Goal: Communication & Community: Share content

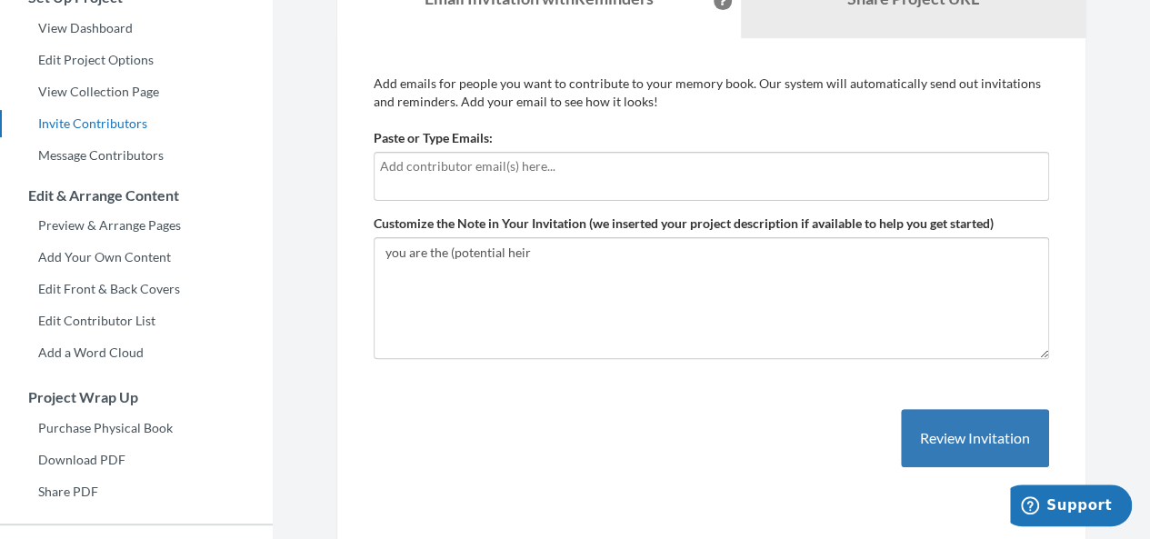
scroll to position [193, 0]
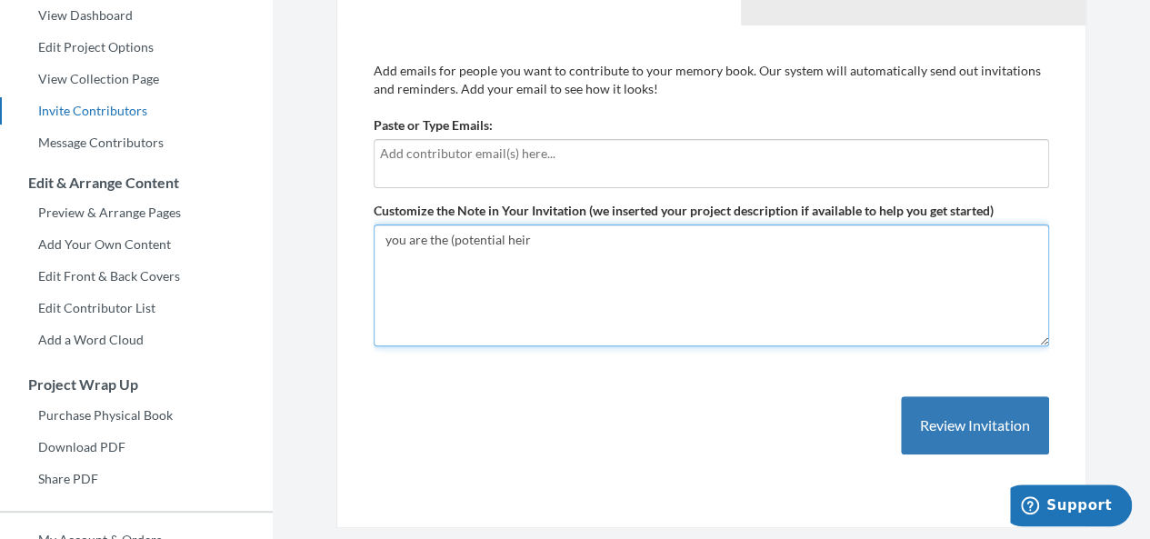
click at [524, 257] on textarea "you are the (potential heir" at bounding box center [712, 286] width 676 height 122
click at [532, 257] on textarea "you are the (potential heir" at bounding box center [712, 286] width 676 height 122
drag, startPoint x: 532, startPoint y: 257, endPoint x: 386, endPoint y: 261, distance: 145.5
click at [386, 261] on textarea "you are the (potential heir" at bounding box center [712, 286] width 676 height 122
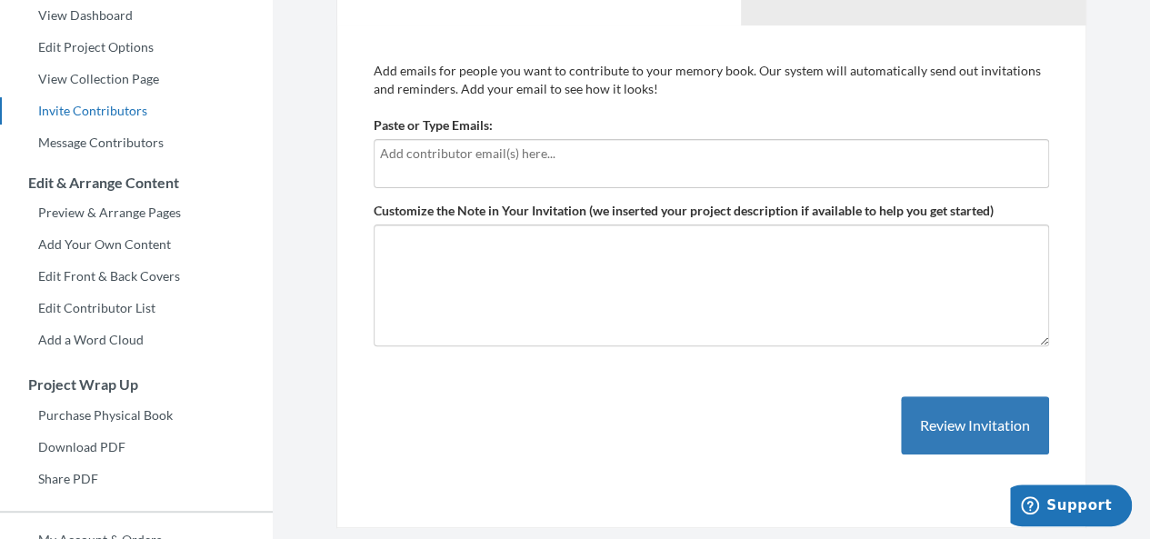
click at [436, 160] on input "text" at bounding box center [711, 154] width 663 height 20
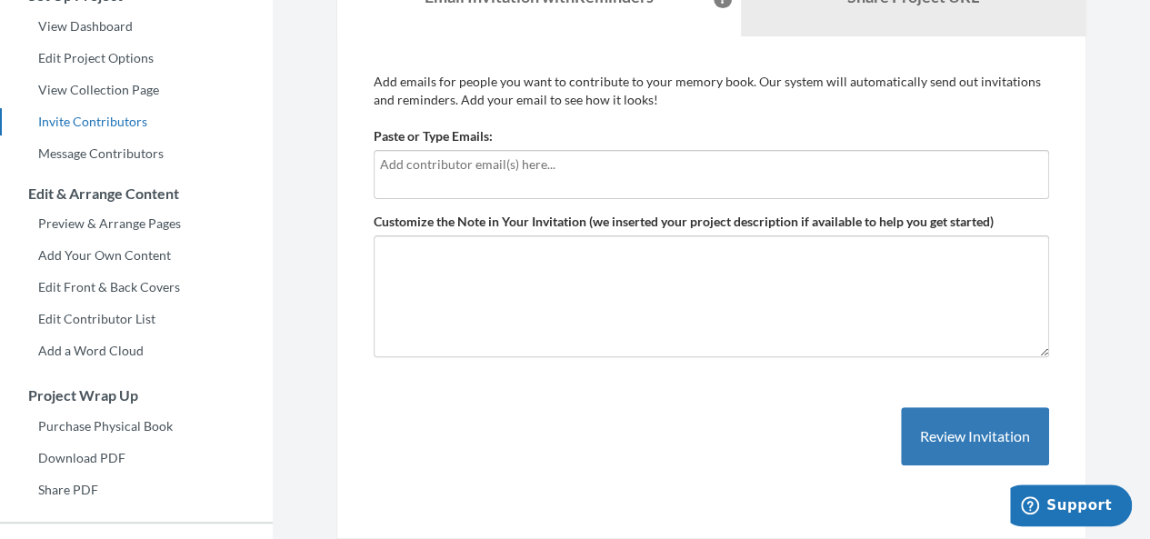
scroll to position [209, 0]
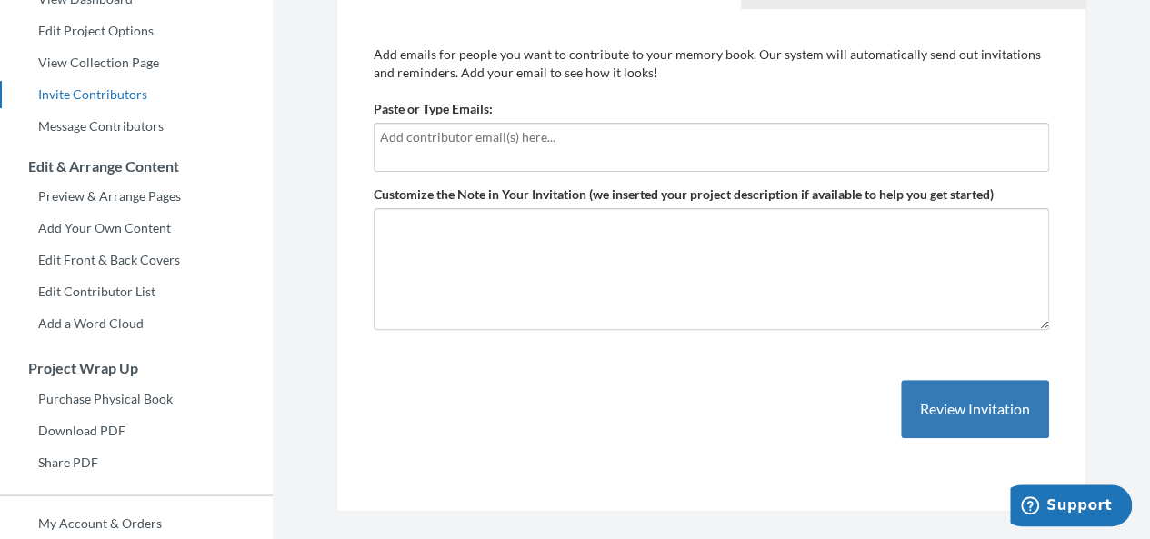
click at [441, 141] on input "text" at bounding box center [711, 137] width 663 height 20
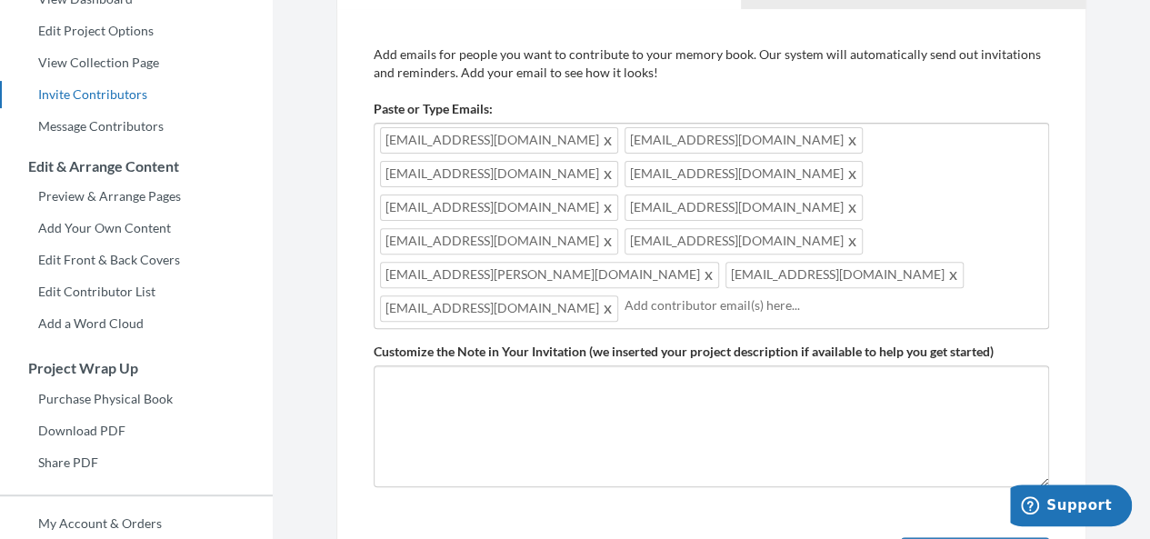
click at [685, 296] on input "text" at bounding box center [834, 306] width 418 height 20
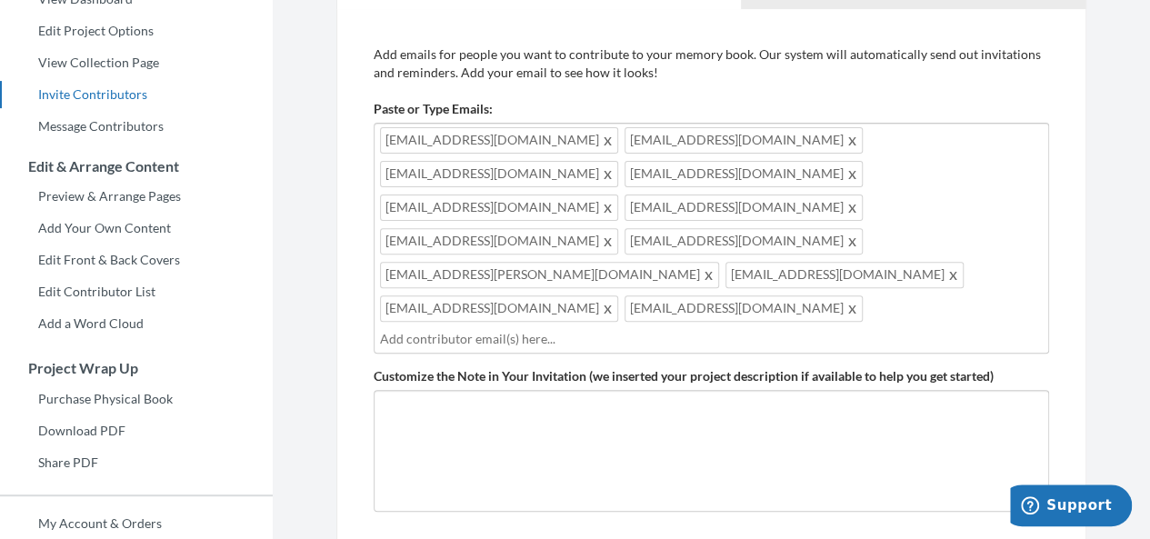
click at [538, 329] on input "text" at bounding box center [711, 339] width 663 height 20
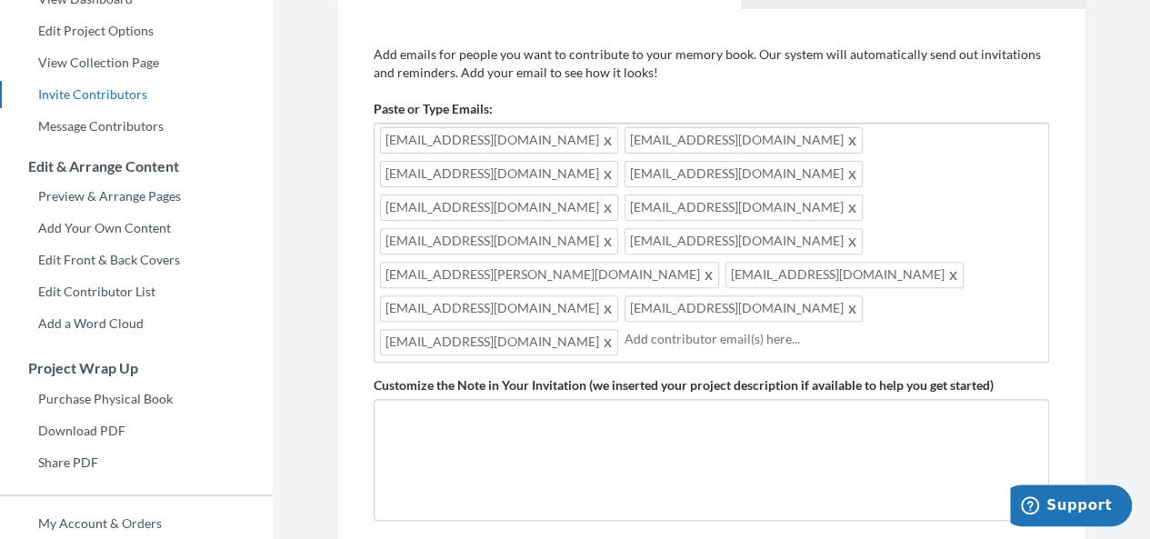
click at [625, 329] on input "text" at bounding box center [834, 339] width 418 height 20
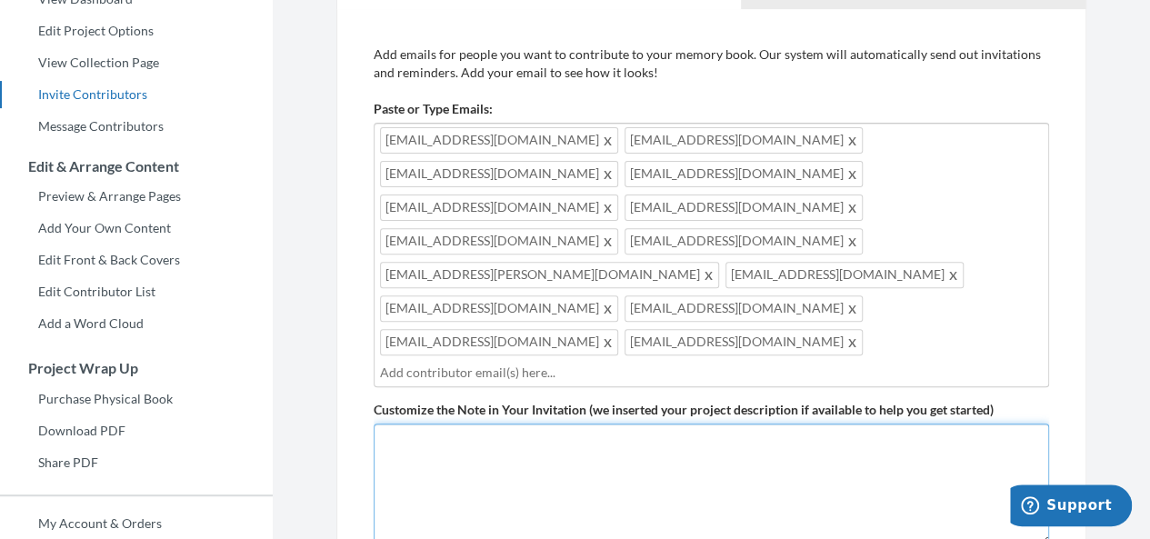
click at [596, 427] on textarea "you are the (potential heir" at bounding box center [712, 485] width 676 height 122
click at [507, 424] on textarea "you are the (potential heir" at bounding box center [712, 485] width 676 height 122
paste textarea "Hello, I’m contacting you because you are the nearest relative and legal heir i…"
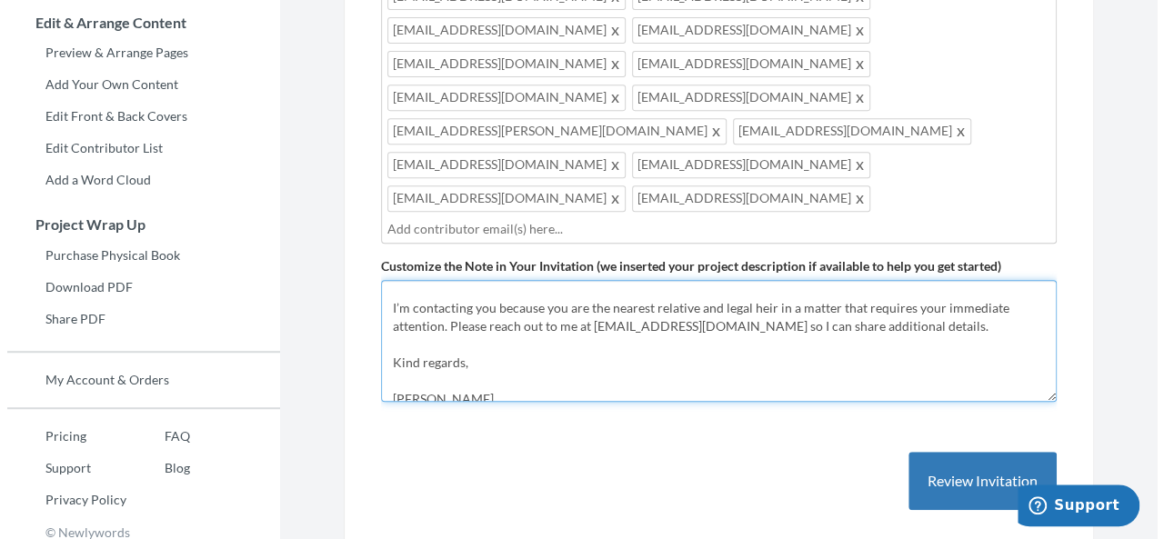
scroll to position [360, 0]
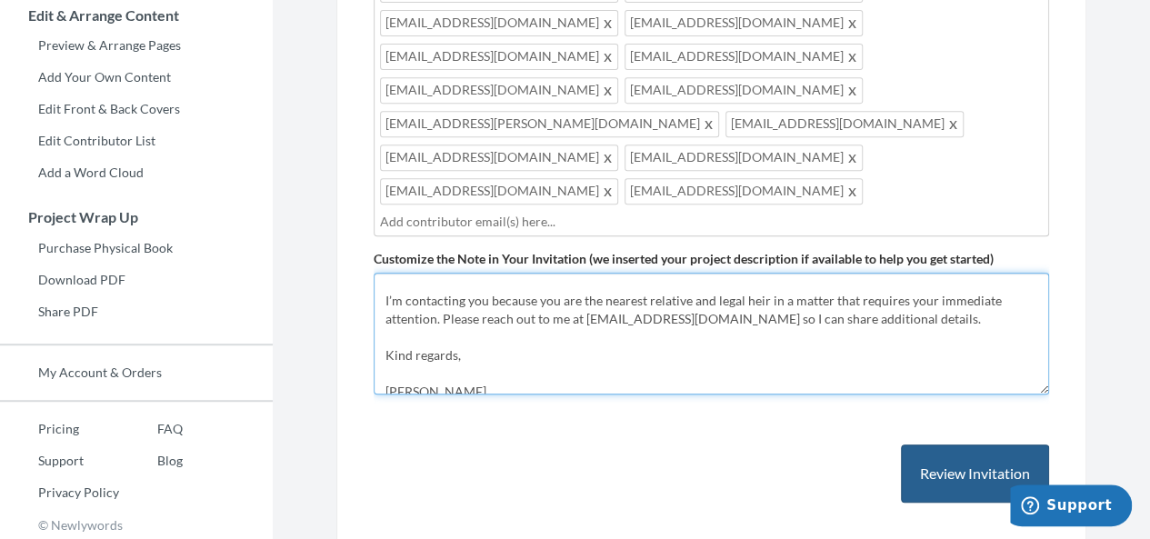
type textarea "Hello, I’m contacting you because you are the nearest relative and legal heir i…"
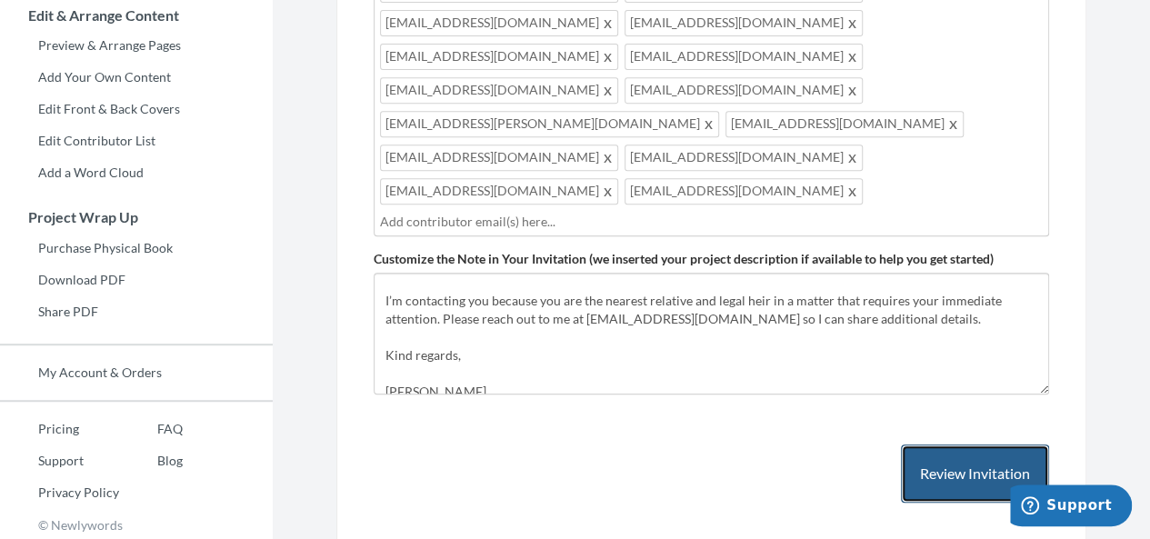
click at [959, 445] on button "Review Invitation" at bounding box center [975, 474] width 148 height 59
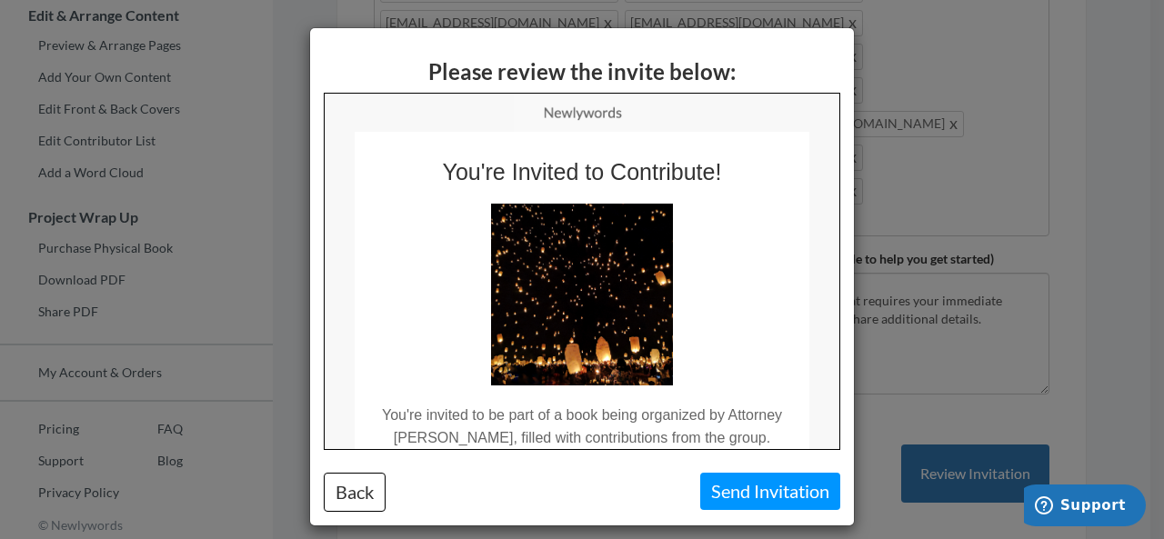
scroll to position [0, 0]
click at [589, 429] on td "You're invited to be part of a book being organized by Attorney [PERSON_NAME], …" at bounding box center [581, 417] width 455 height 64
click at [547, 416] on td "You're invited to be part of a book being organized by Attorney [PERSON_NAME], …" at bounding box center [581, 417] width 455 height 64
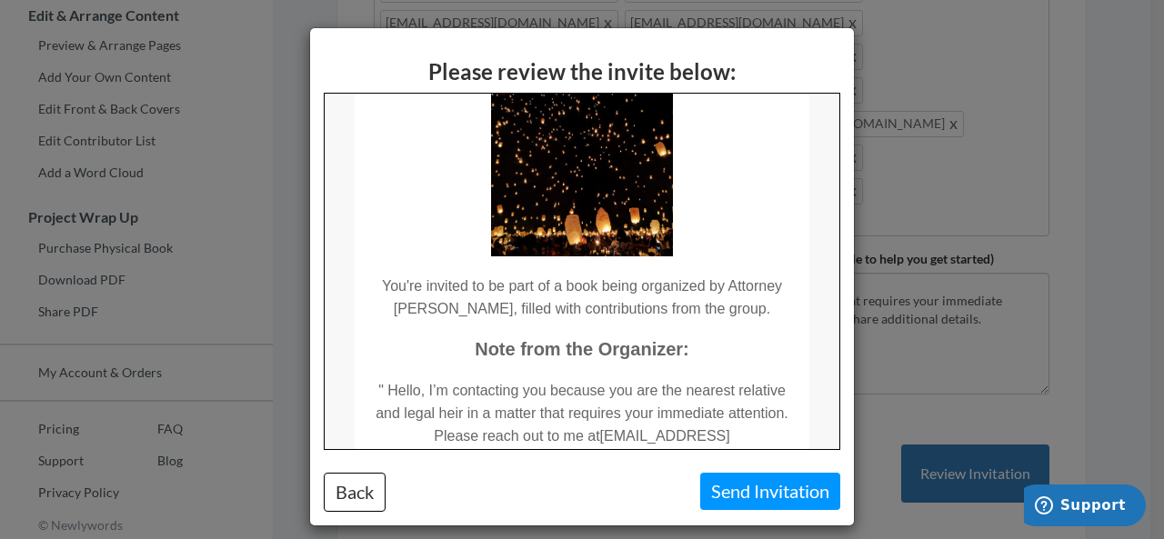
scroll to position [119, 0]
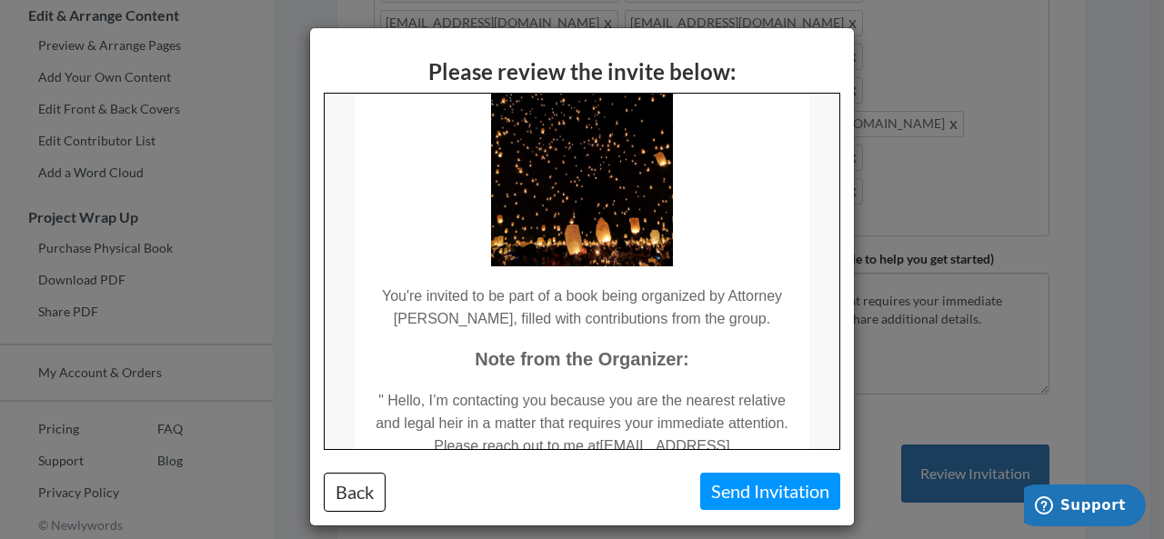
drag, startPoint x: 737, startPoint y: 310, endPoint x: 708, endPoint y: 296, distance: 31.3
click at [708, 296] on td "You're invited to be part of a book being organized by Attorney [PERSON_NAME], …" at bounding box center [581, 298] width 455 height 64
click at [614, 330] on td "Note from the Organizer:" at bounding box center [581, 349] width 455 height 41
drag, startPoint x: 380, startPoint y: 289, endPoint x: 737, endPoint y: 308, distance: 357.0
click at [737, 308] on td "You're invited to be part of a book being organized by Attorney [PERSON_NAME], …" at bounding box center [581, 298] width 455 height 64
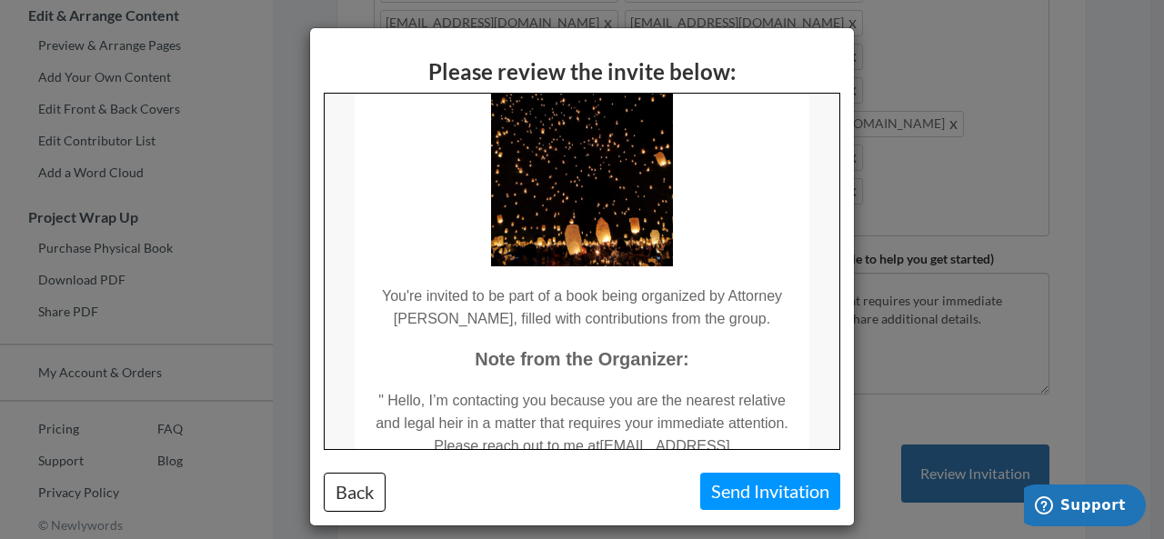
click at [724, 318] on td "You're invited to be part of a book being organized by Attorney [PERSON_NAME], …" at bounding box center [581, 298] width 455 height 64
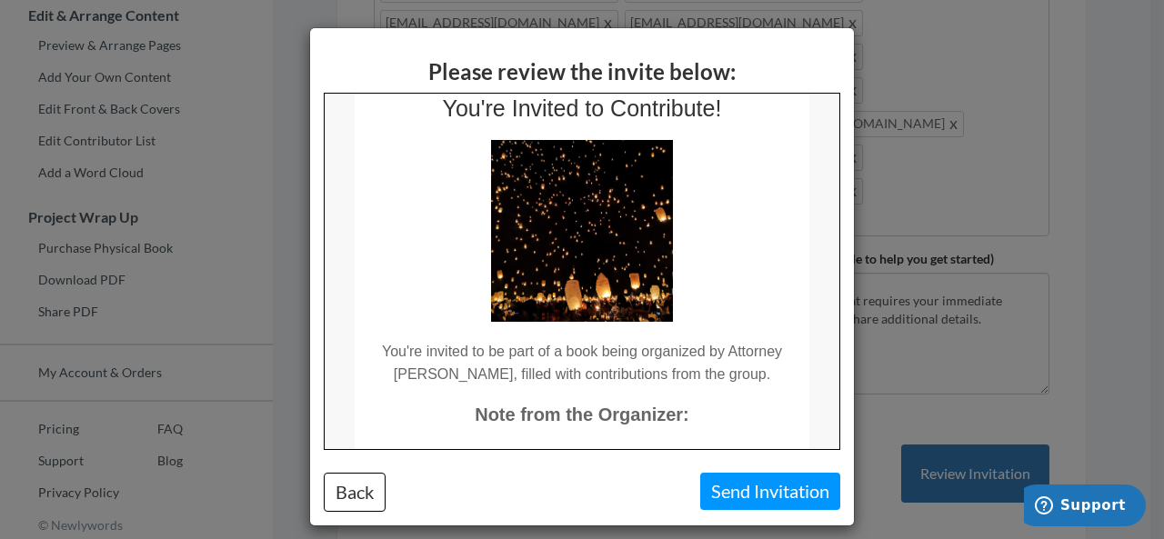
scroll to position [65, 0]
click at [895, 269] on div "Please review the invite below: Back Send Invitation" at bounding box center [582, 269] width 1164 height 539
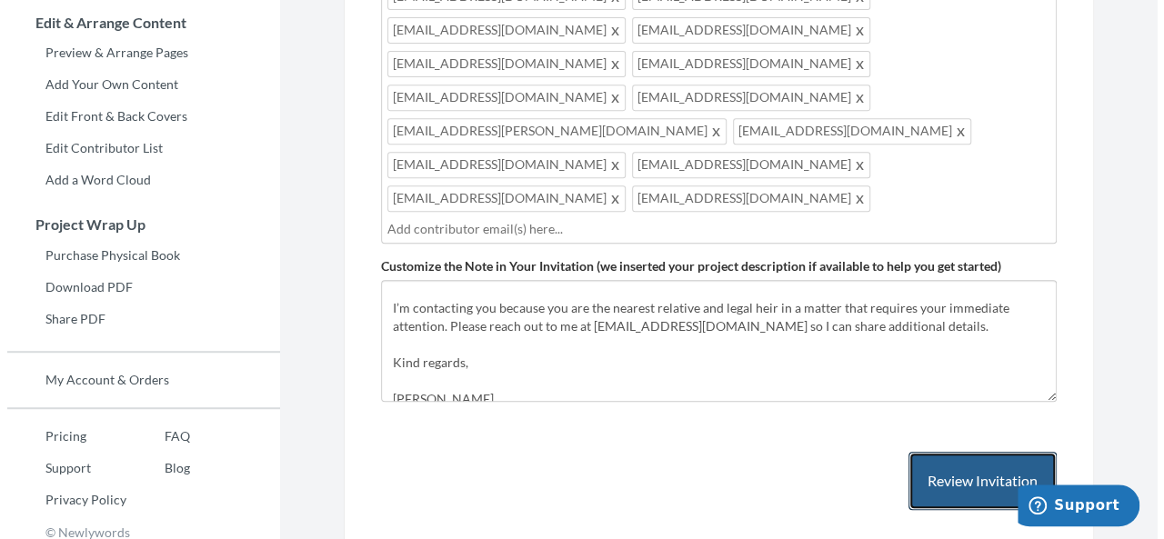
scroll to position [364, 0]
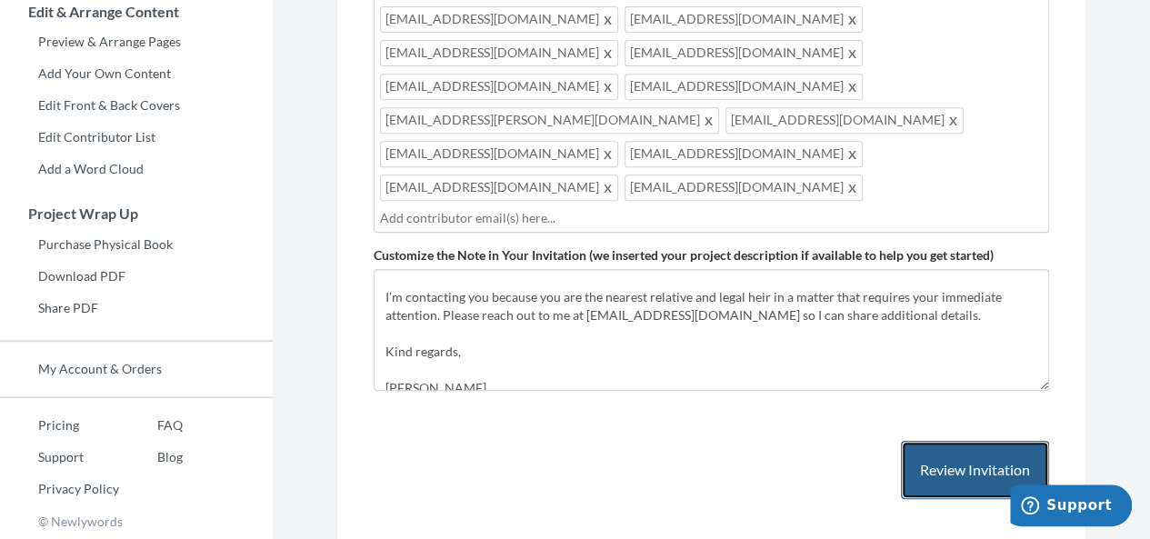
click at [924, 441] on button "Review Invitation" at bounding box center [975, 470] width 148 height 59
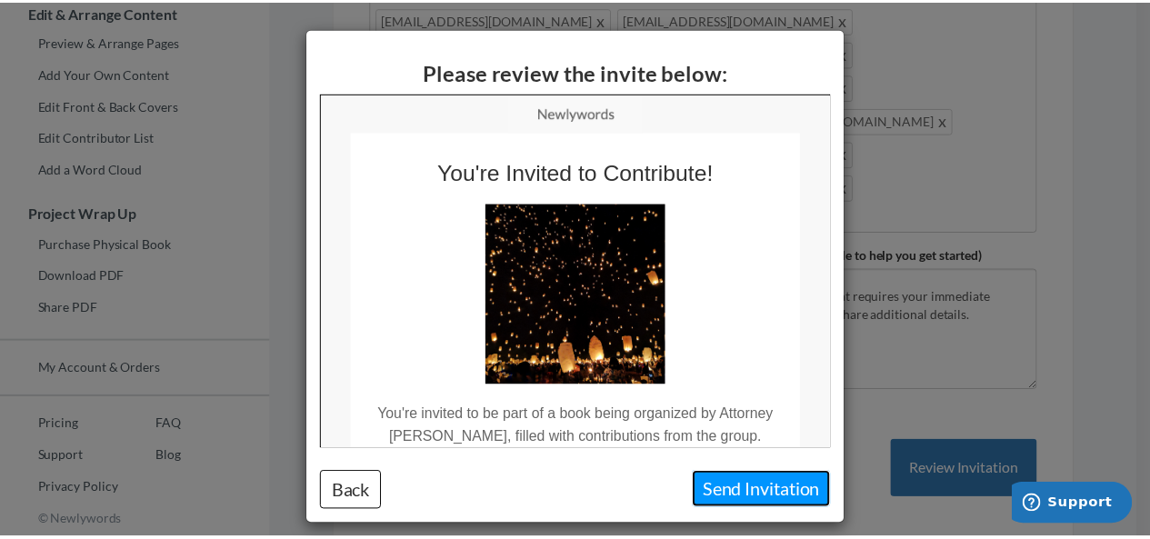
scroll to position [0, 0]
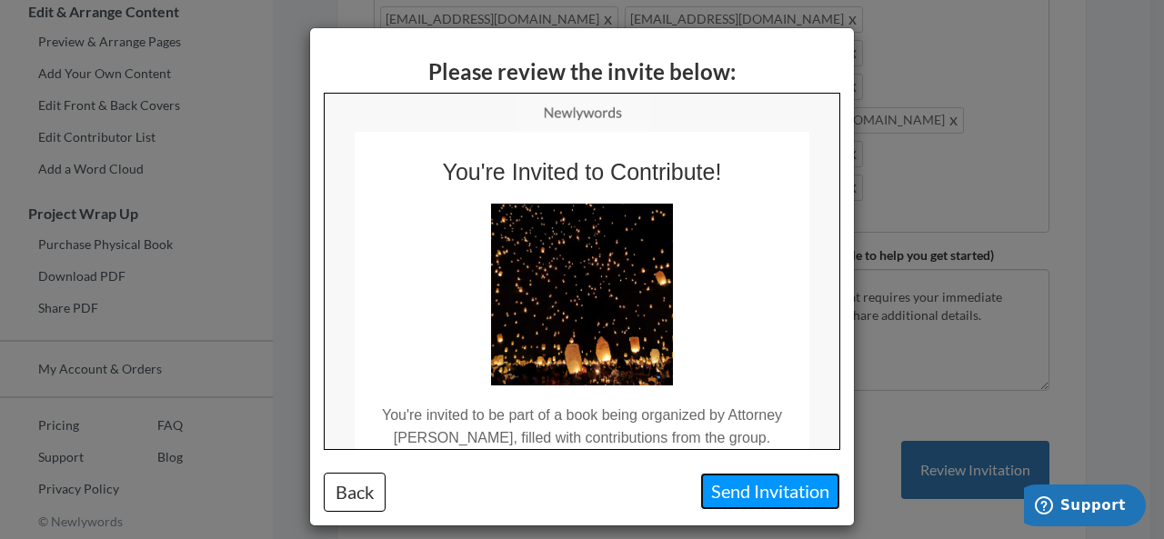
click at [762, 488] on button "Send Invitation" at bounding box center [770, 491] width 140 height 37
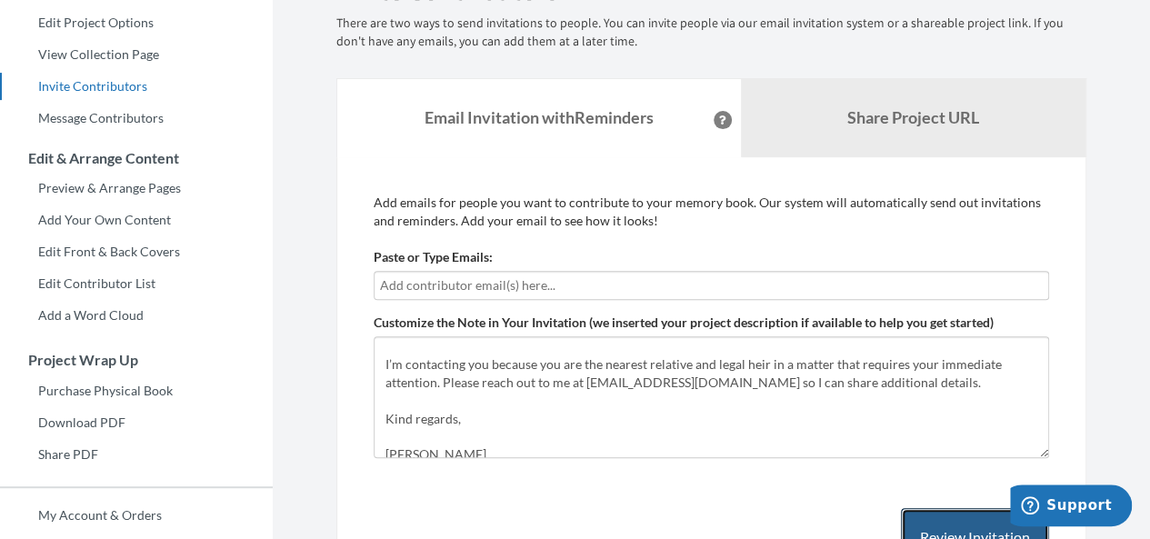
scroll to position [214, 0]
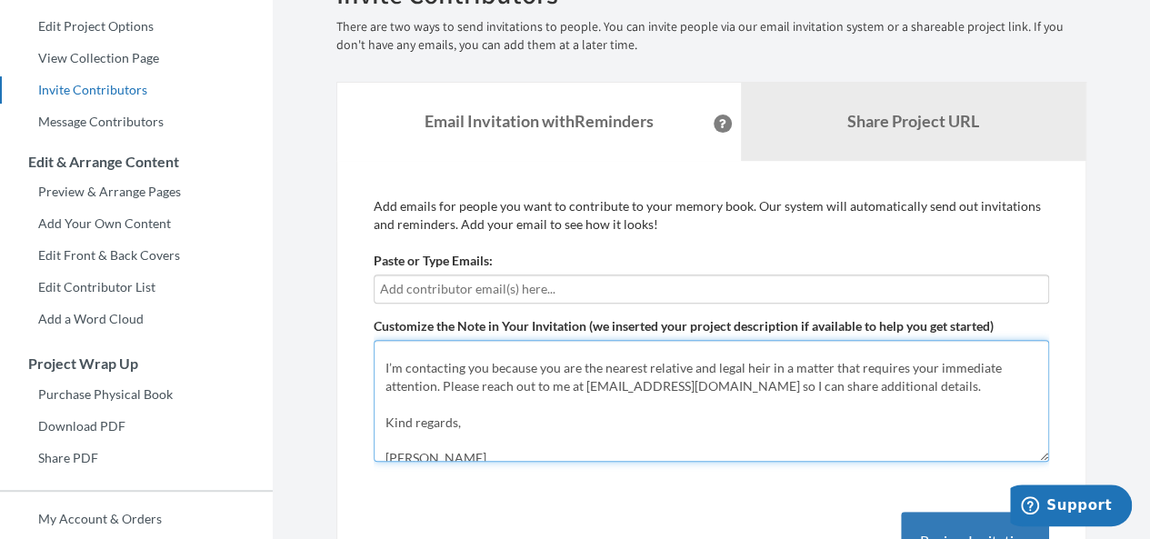
click at [607, 379] on textarea "you are the (potential heir" at bounding box center [712, 401] width 676 height 122
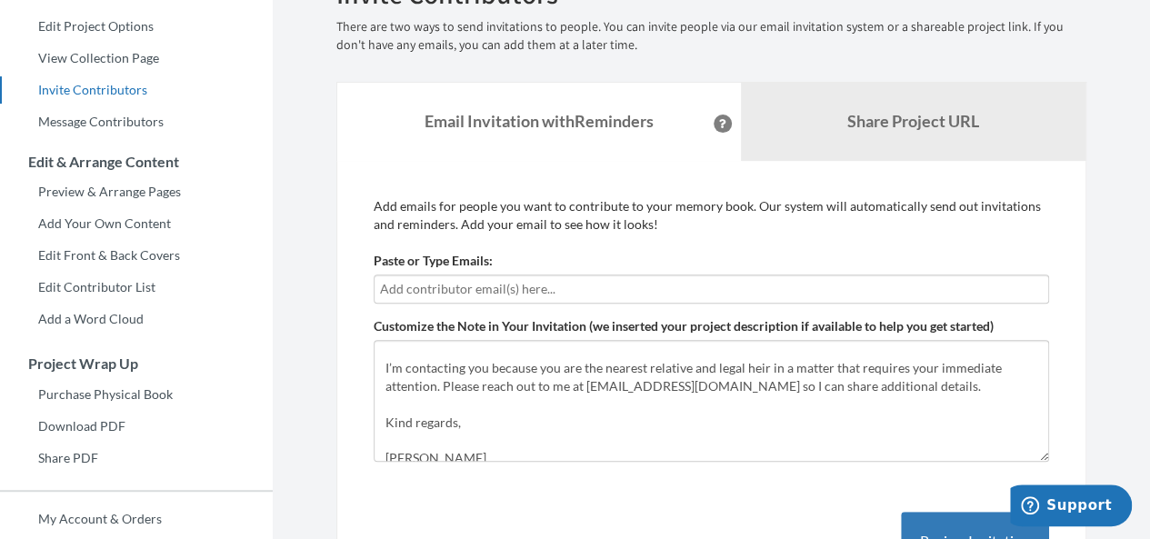
click at [487, 285] on input "text" at bounding box center [711, 289] width 663 height 20
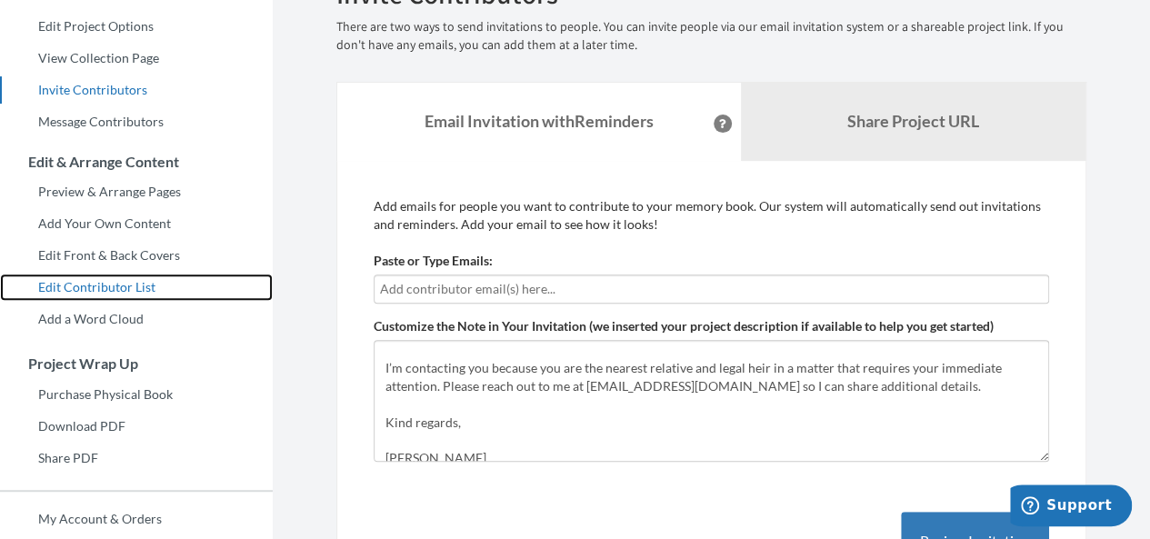
click at [141, 277] on link "Edit Contributor List" at bounding box center [136, 287] width 273 height 27
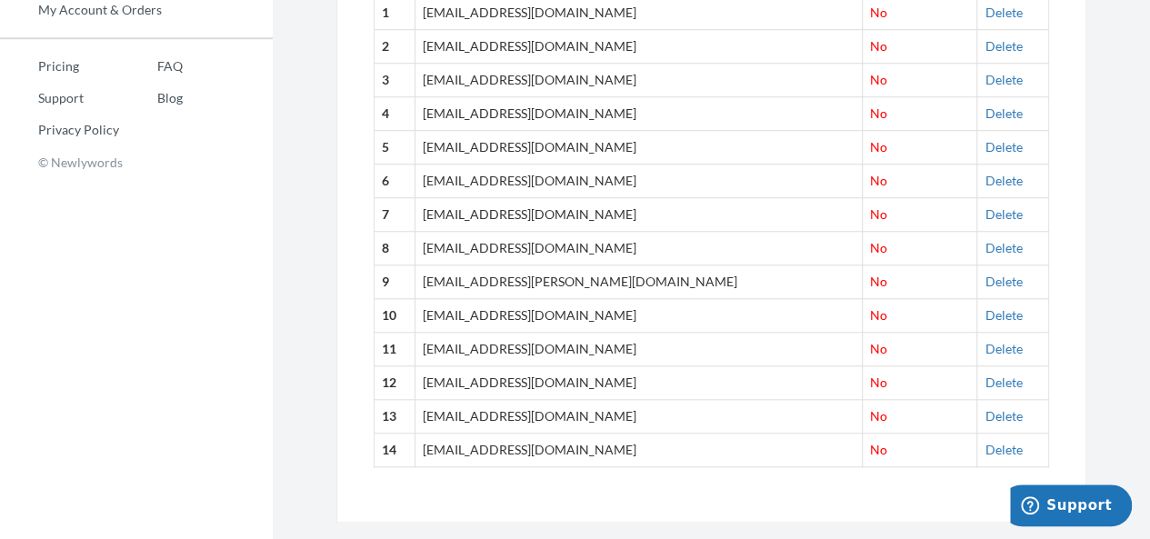
scroll to position [728, 0]
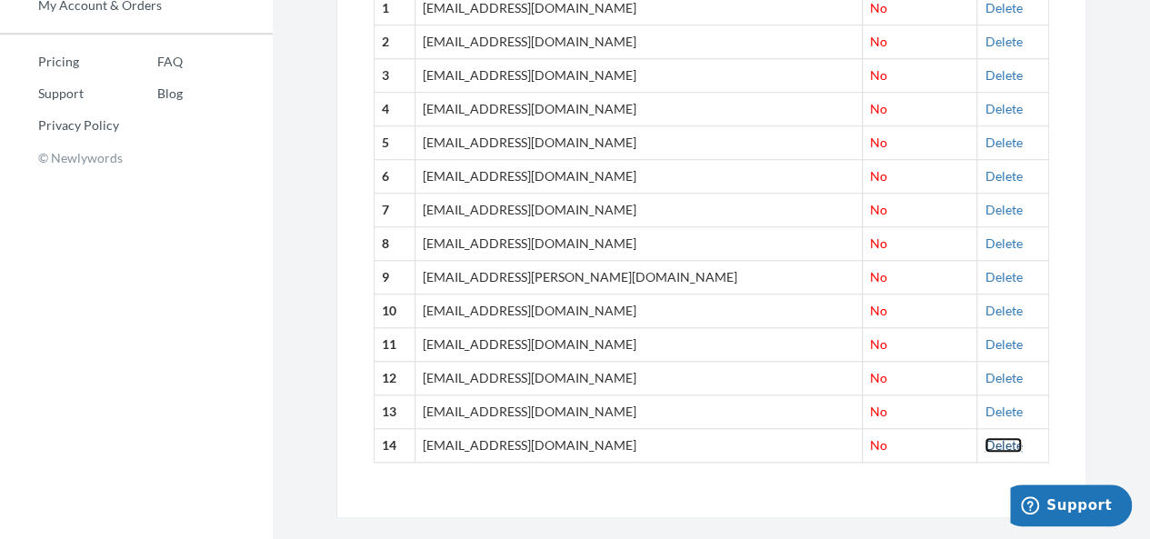
click at [985, 437] on link "Delete" at bounding box center [1003, 444] width 37 height 15
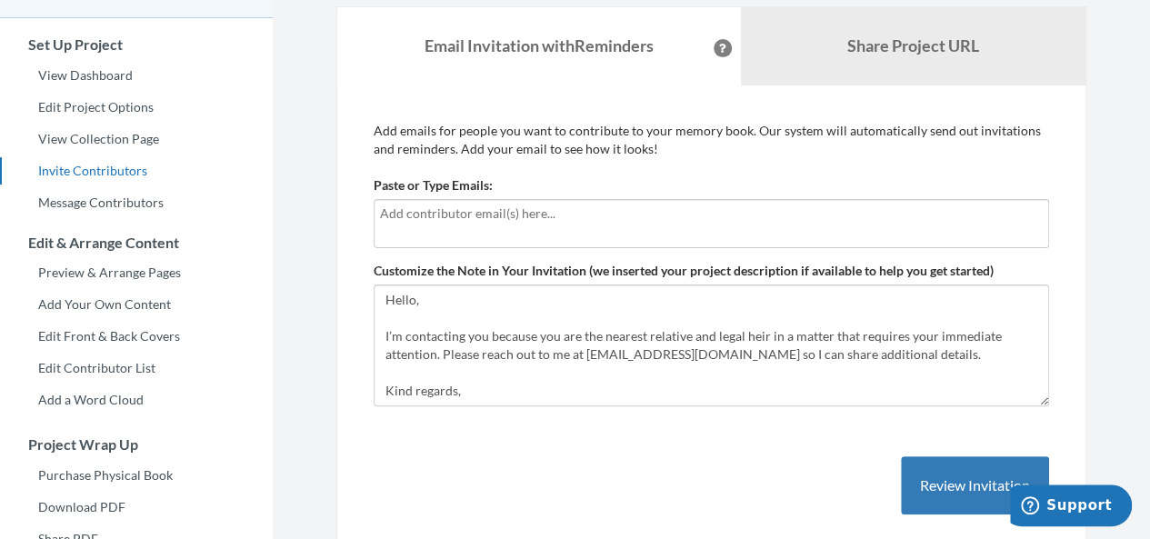
scroll to position [160, 0]
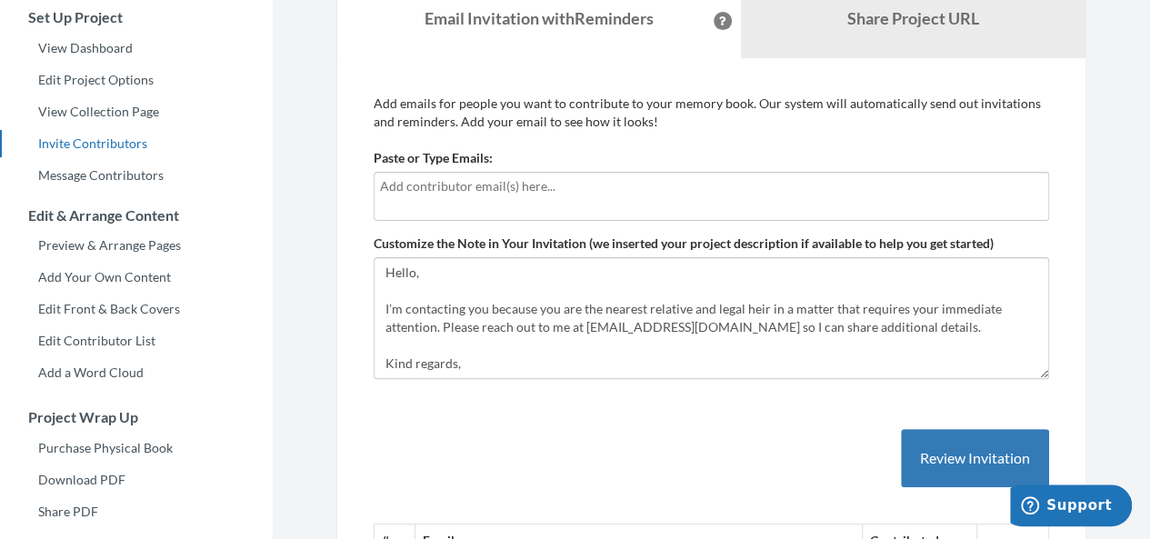
click at [480, 191] on input "text" at bounding box center [711, 186] width 663 height 20
click at [440, 206] on div at bounding box center [712, 196] width 676 height 49
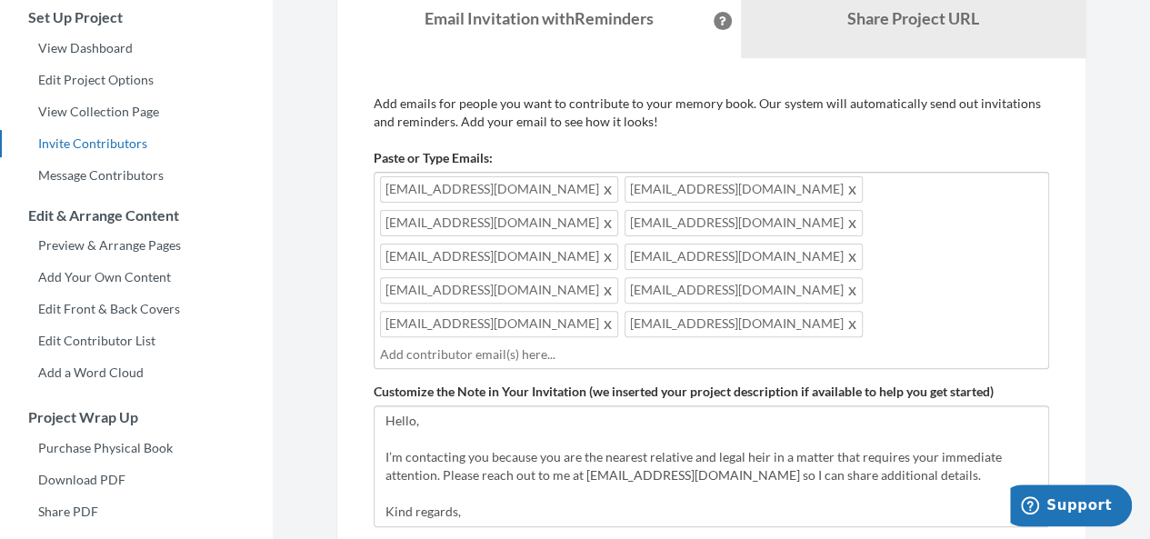
click at [477, 345] on input "text" at bounding box center [711, 355] width 663 height 20
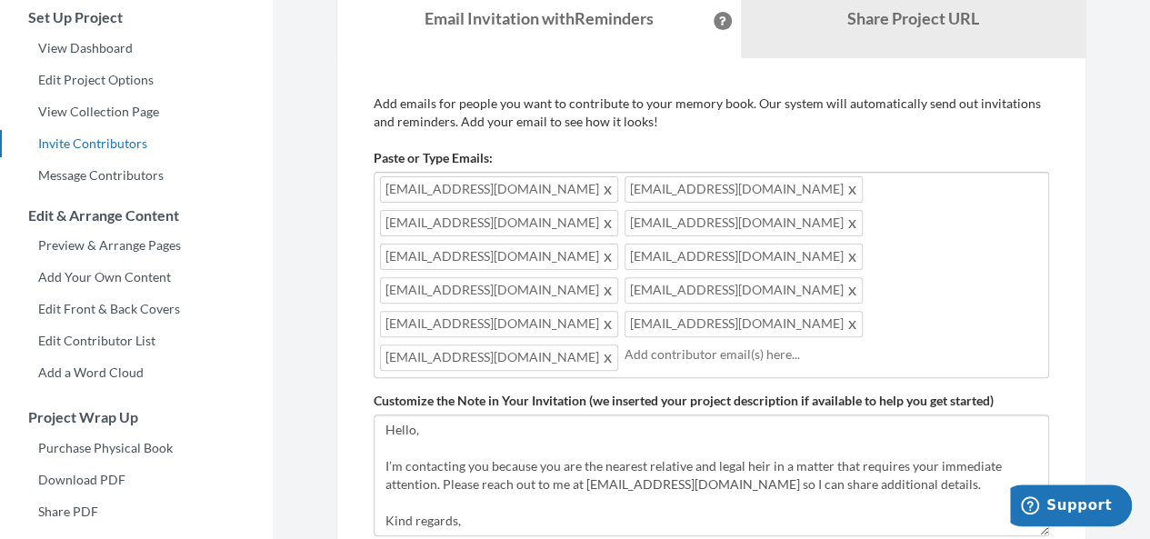
click at [693, 345] on input "text" at bounding box center [834, 355] width 418 height 20
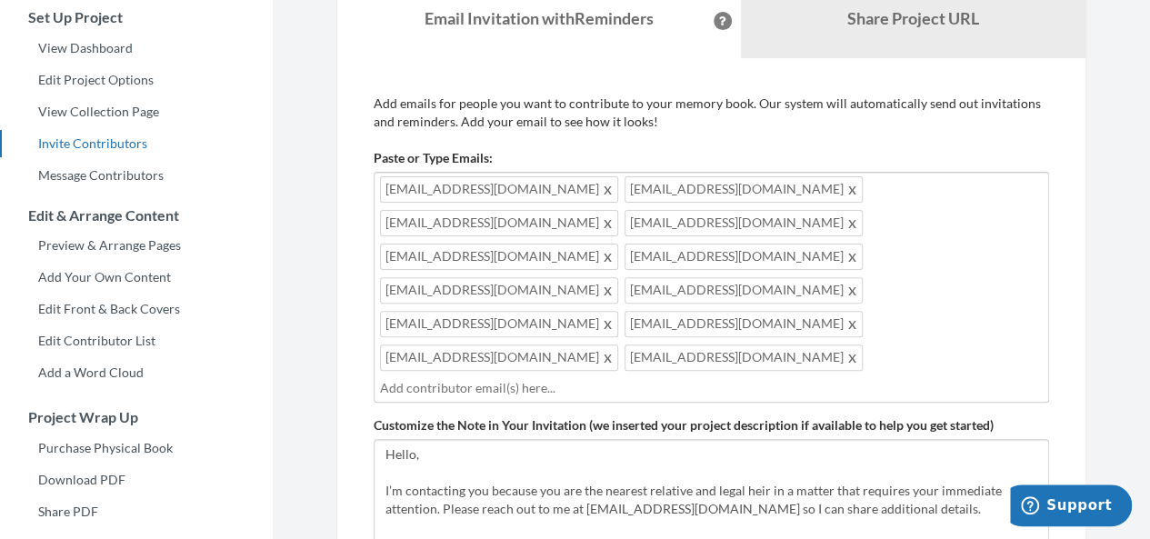
click at [495, 378] on input "text" at bounding box center [711, 388] width 663 height 20
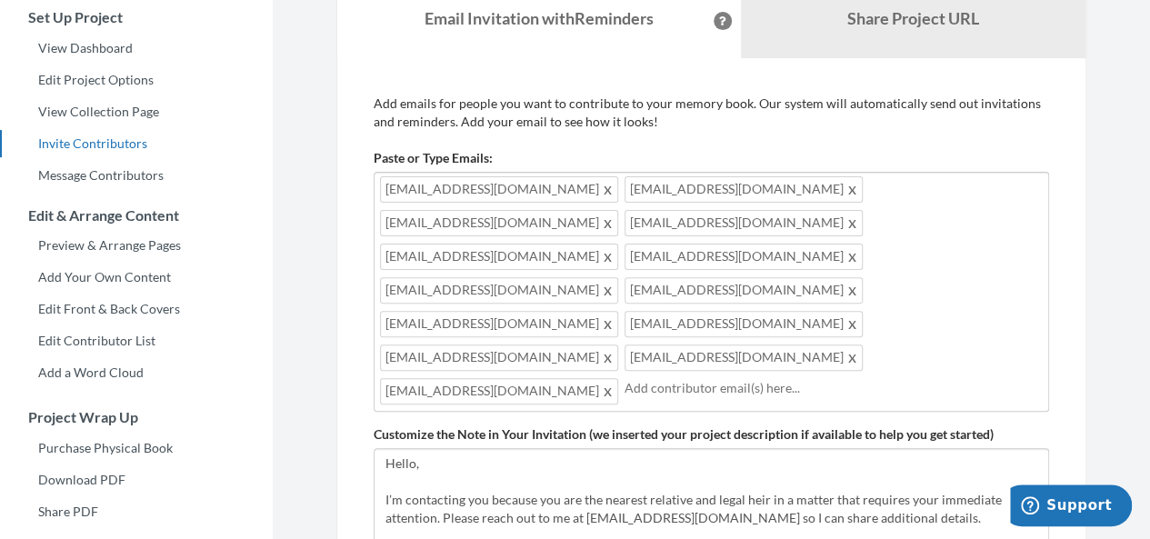
click at [625, 378] on input "text" at bounding box center [834, 388] width 418 height 20
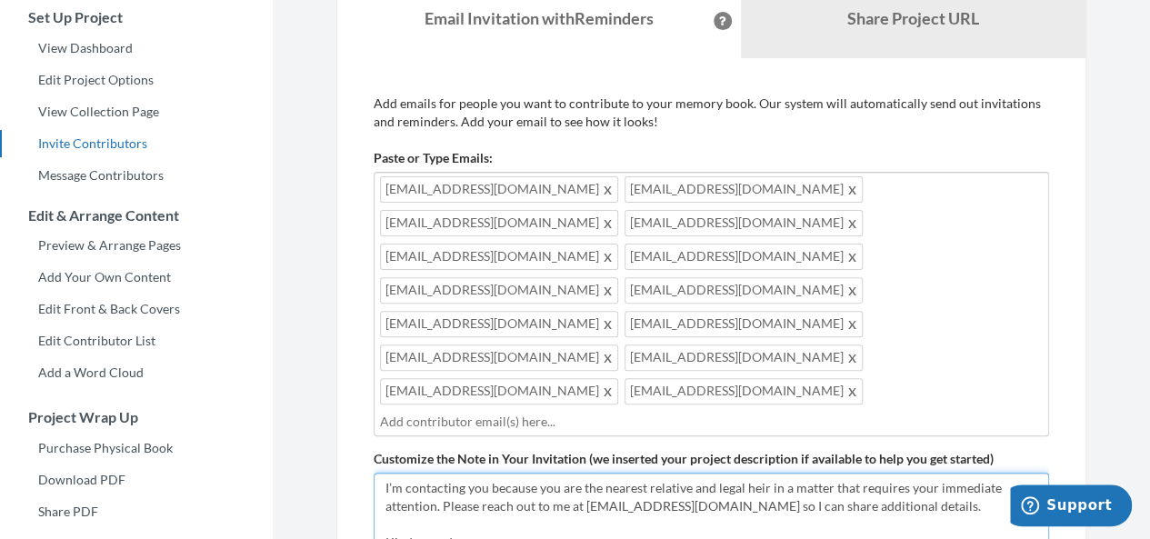
scroll to position [0, 0]
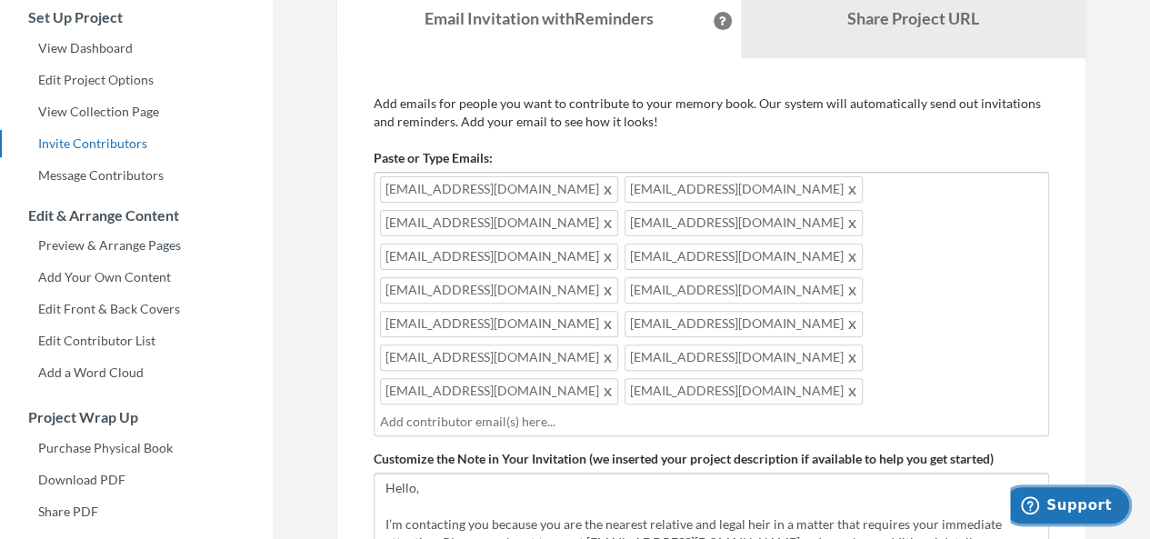
click at [1055, 515] on button "Support" at bounding box center [1066, 506] width 131 height 42
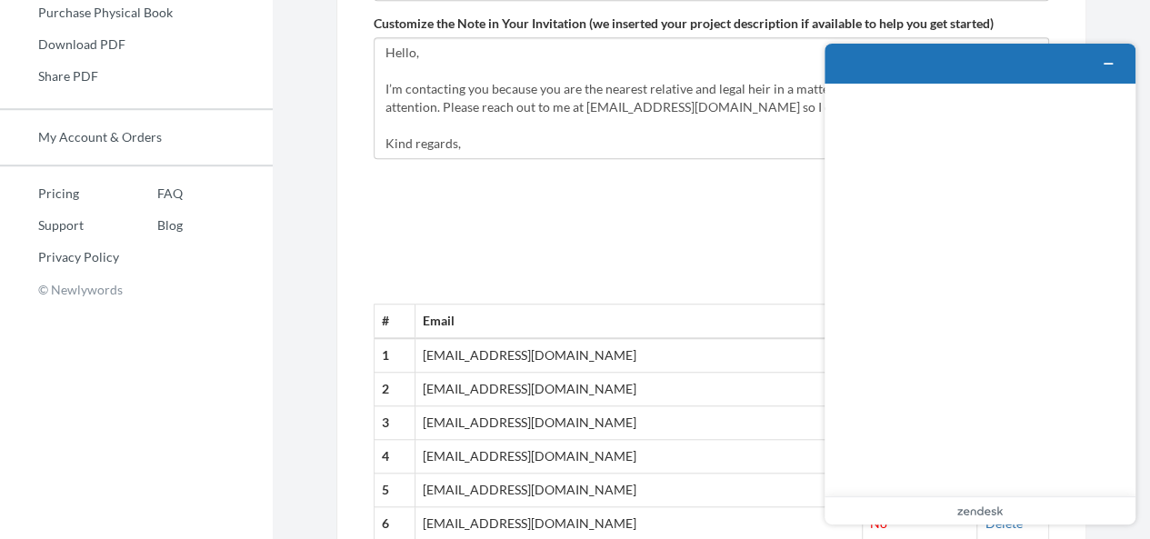
scroll to position [597, 0]
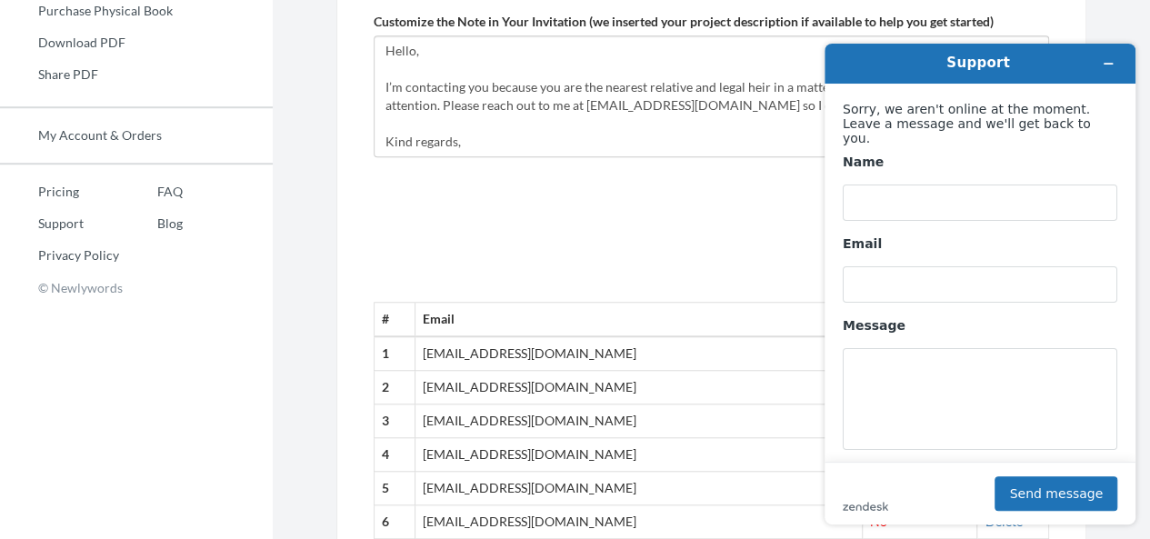
click at [715, 171] on div "# Email Contributed 1 [EMAIL_ADDRESS][DOMAIN_NAME] No [GEOGRAPHIC_DATA] 2 [EMAI…" at bounding box center [712, 490] width 676 height 638
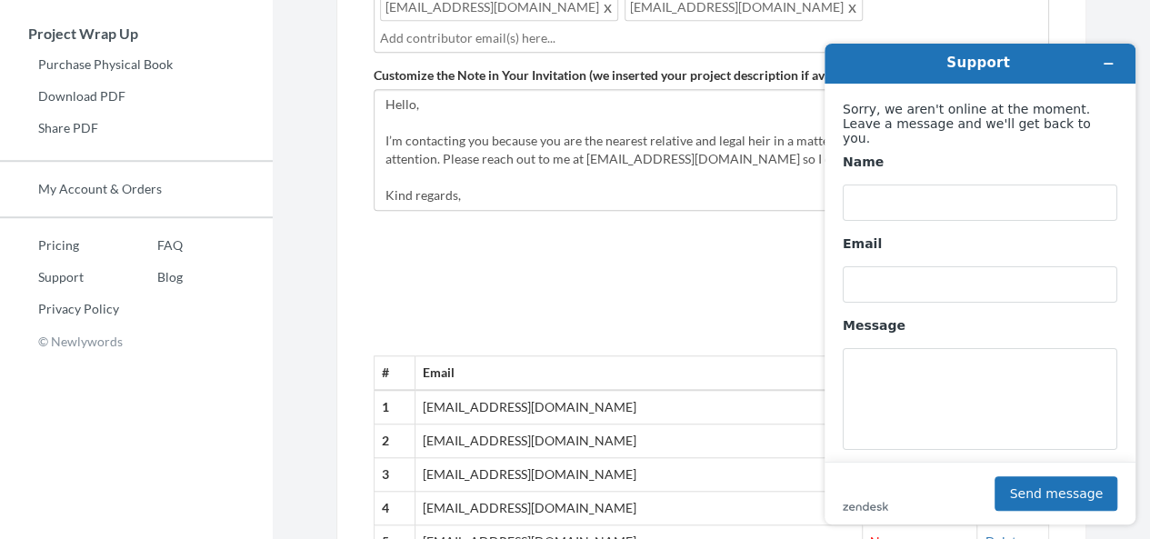
scroll to position [542, 0]
drag, startPoint x: 1160, startPoint y: 285, endPoint x: 282, endPoint y: 196, distance: 883.0
click at [1107, 61] on icon "Minimize widget" at bounding box center [1108, 63] width 13 height 13
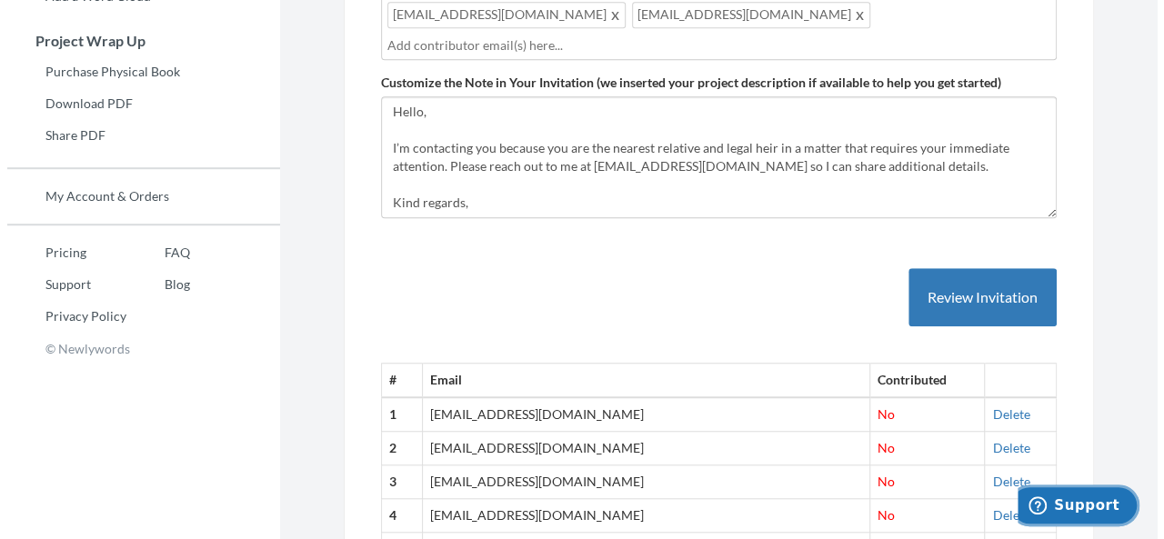
scroll to position [509, 0]
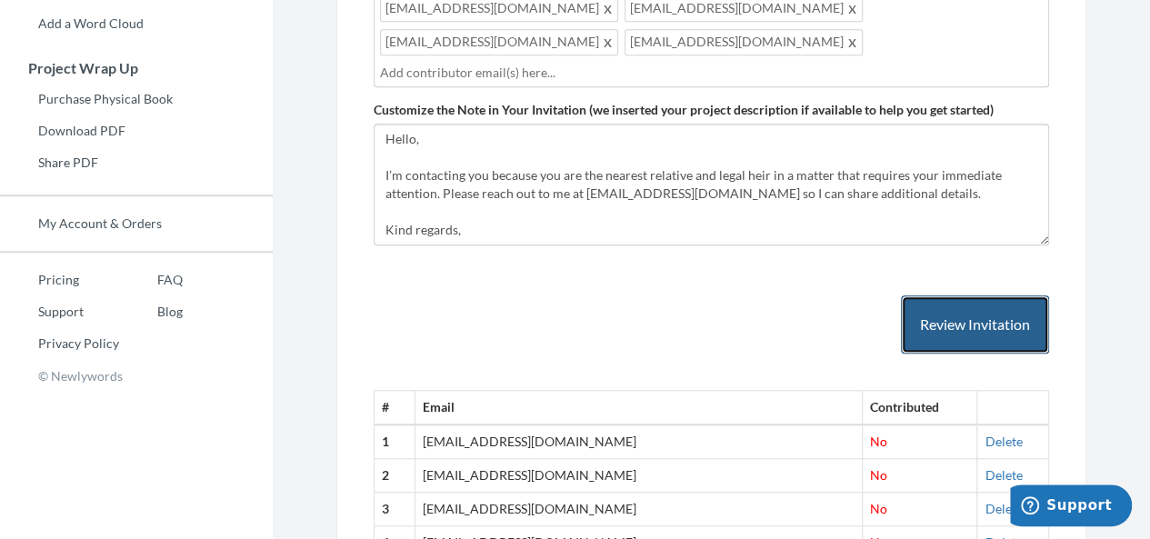
click at [939, 296] on button "Review Invitation" at bounding box center [975, 325] width 148 height 59
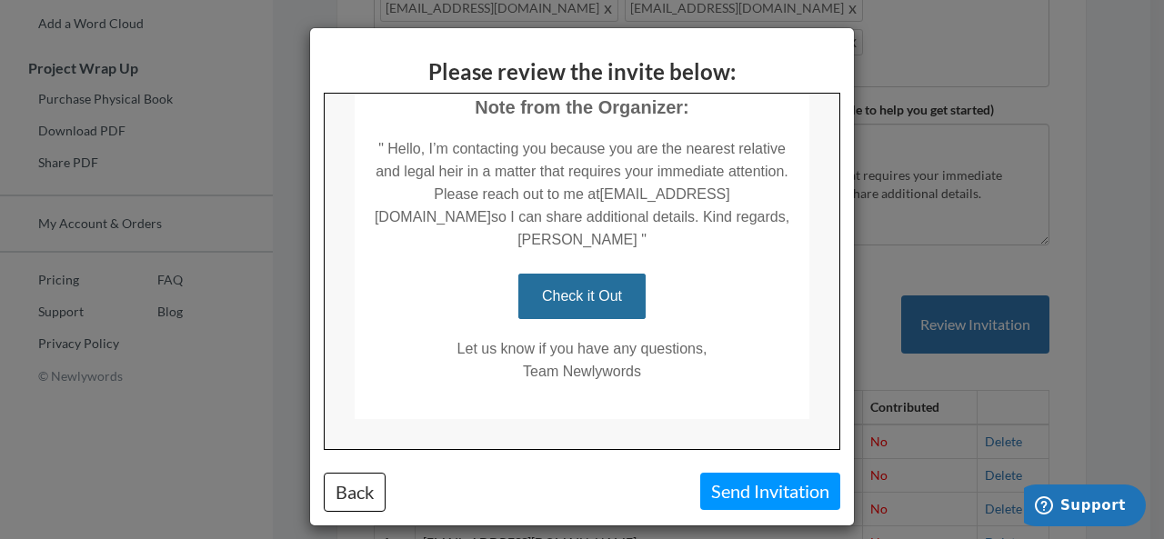
scroll to position [381, 0]
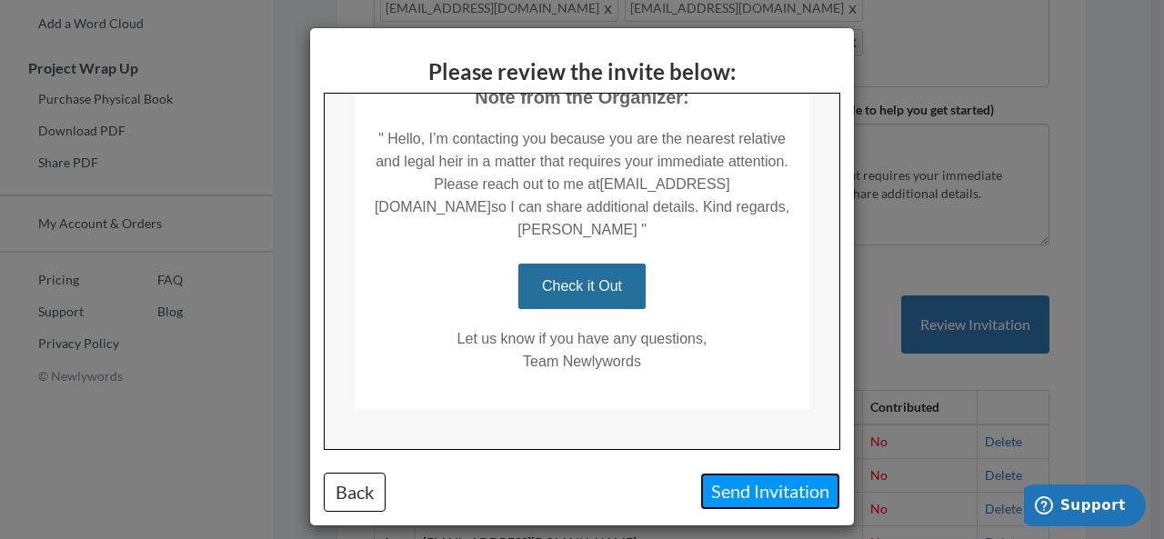
click at [749, 481] on button "Send Invitation" at bounding box center [770, 491] width 140 height 37
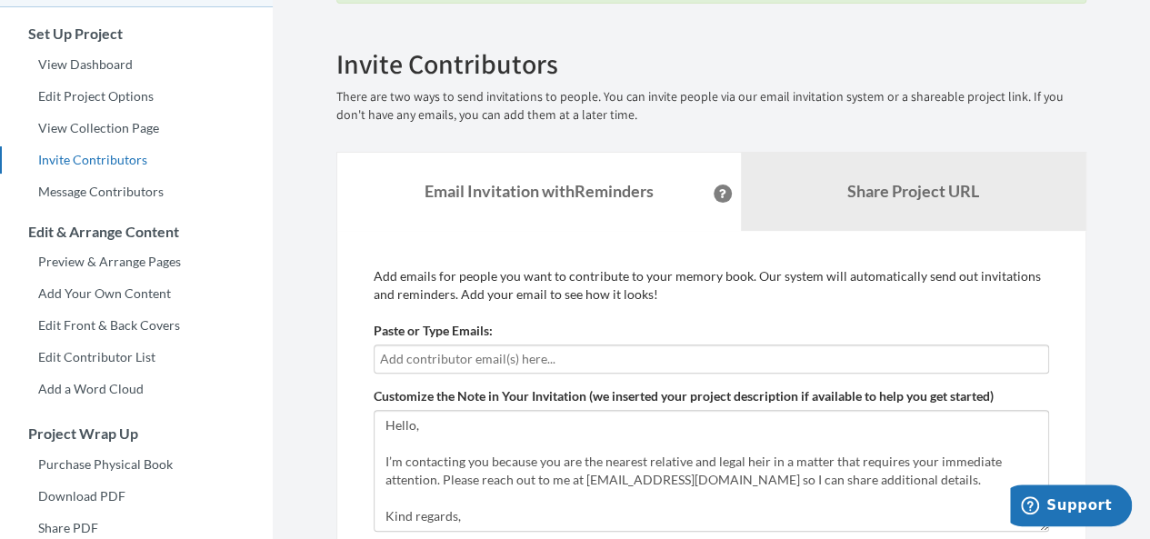
scroll to position [162, 0]
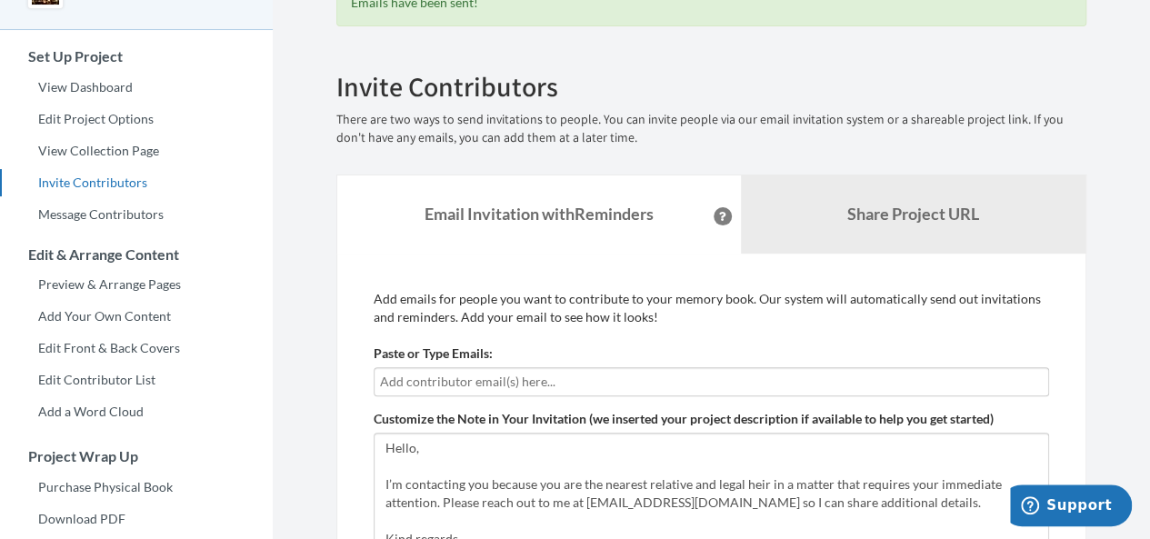
scroll to position [180, 0]
